Goal: Navigation & Orientation: Understand site structure

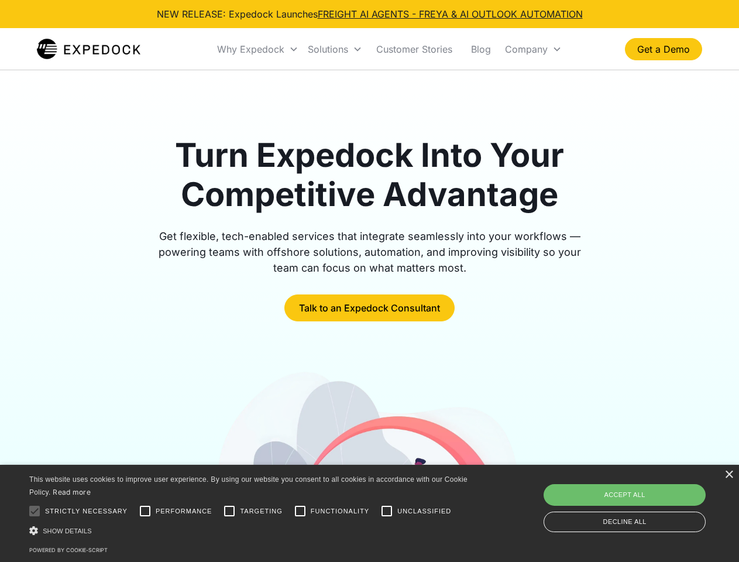
click at [258, 49] on div "Why Expedock" at bounding box center [250, 49] width 67 height 12
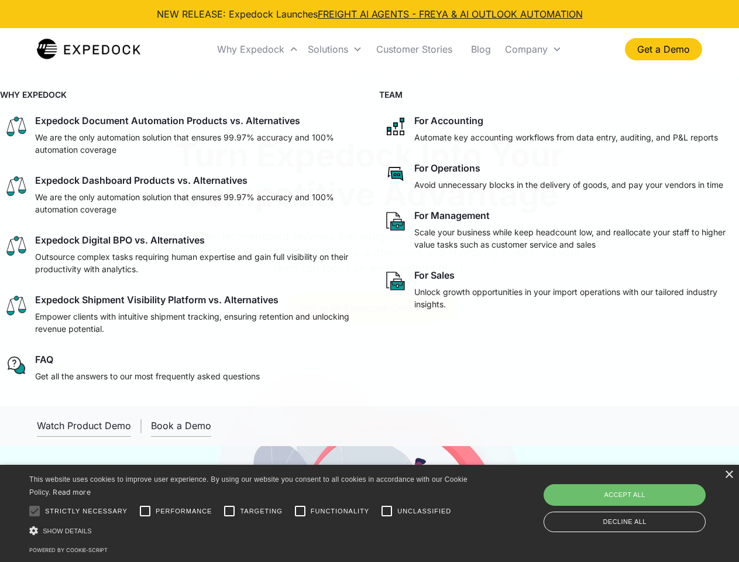
click at [335, 49] on div "Solutions" at bounding box center [328, 49] width 40 height 12
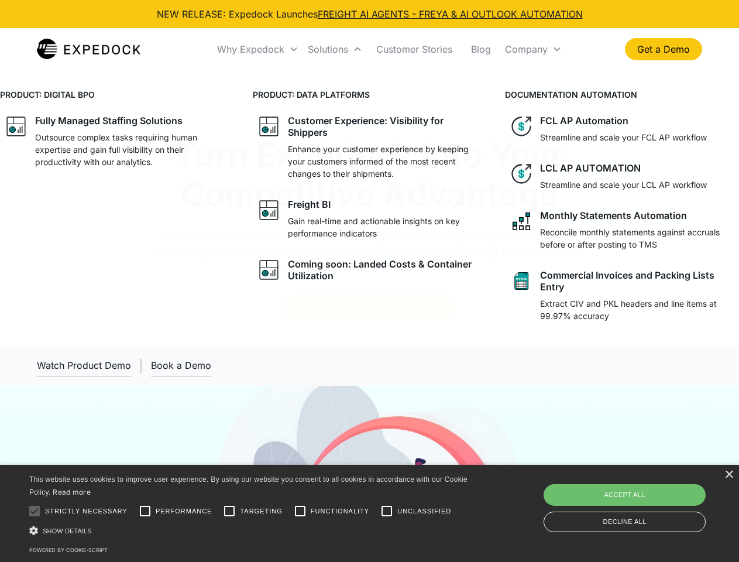
click at [533, 49] on div "Company" at bounding box center [526, 49] width 43 height 12
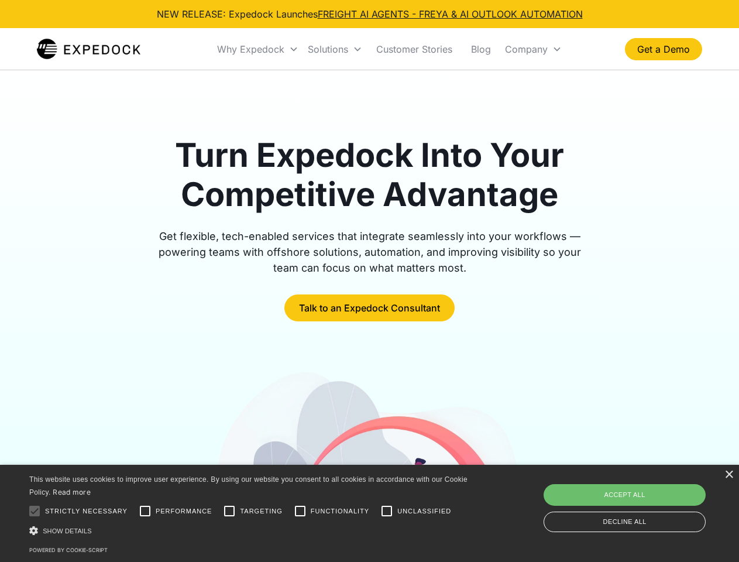
click at [35, 511] on div at bounding box center [34, 510] width 23 height 23
click at [145, 511] on input "Performance" at bounding box center [144, 510] width 23 height 23
checkbox input "true"
click at [229, 511] on input "Targeting" at bounding box center [229, 510] width 23 height 23
checkbox input "true"
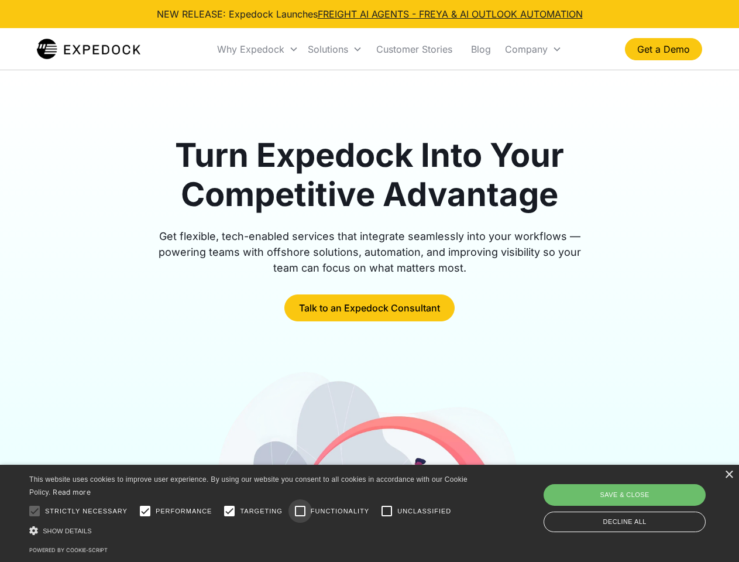
click at [300, 511] on input "Functionality" at bounding box center [299, 510] width 23 height 23
checkbox input "true"
click at [387, 511] on input "Unclassified" at bounding box center [386, 510] width 23 height 23
checkbox input "true"
click at [250, 530] on div "Show details Hide details" at bounding box center [250, 530] width 442 height 12
